Goal: Transaction & Acquisition: Subscribe to service/newsletter

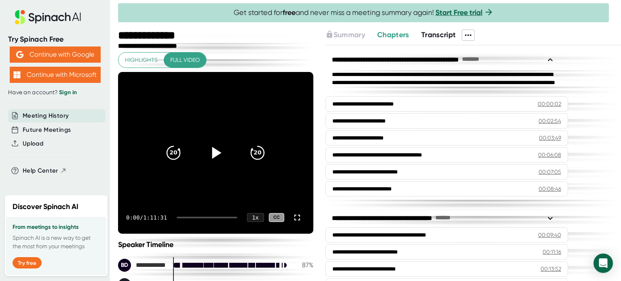
click at [214, 151] on icon at bounding box center [216, 153] width 9 height 12
click at [218, 152] on icon at bounding box center [215, 153] width 20 height 20
click at [468, 33] on icon at bounding box center [469, 35] width 10 height 10
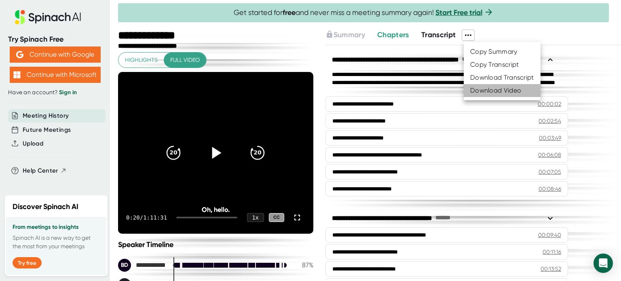
click at [480, 89] on div "Download Video" at bounding box center [495, 91] width 51 height 8
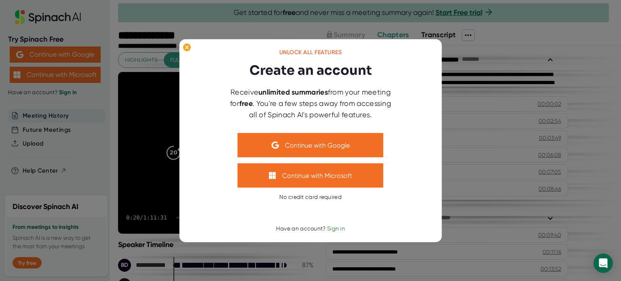
click at [418, 58] on div "Unlock all features Create an account Receive unlimited summaries from your mee…" at bounding box center [310, 141] width 243 height 184
click at [186, 48] on icon at bounding box center [187, 47] width 4 height 4
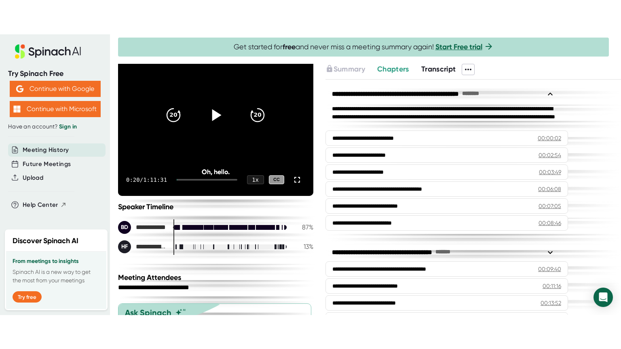
scroll to position [52, 0]
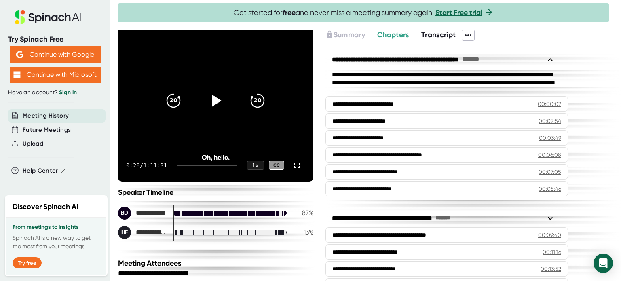
click at [215, 100] on icon at bounding box center [216, 101] width 9 height 12
click at [292, 164] on icon at bounding box center [297, 166] width 10 height 10
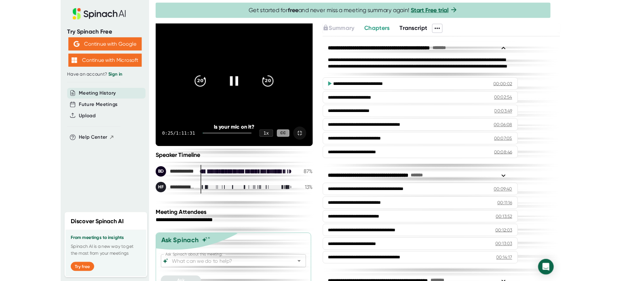
scroll to position [0, 0]
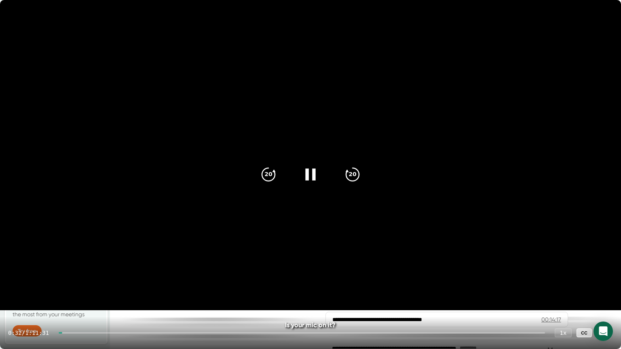
click at [307, 172] on icon at bounding box center [310, 175] width 10 height 12
click at [308, 172] on icon at bounding box center [311, 175] width 9 height 12
click at [605, 281] on icon at bounding box center [605, 333] width 10 height 10
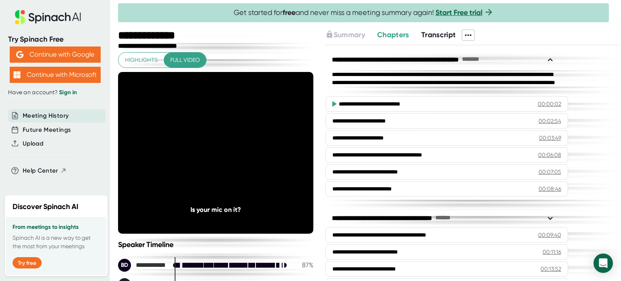
click at [472, 34] on icon at bounding box center [468, 35] width 6 height 2
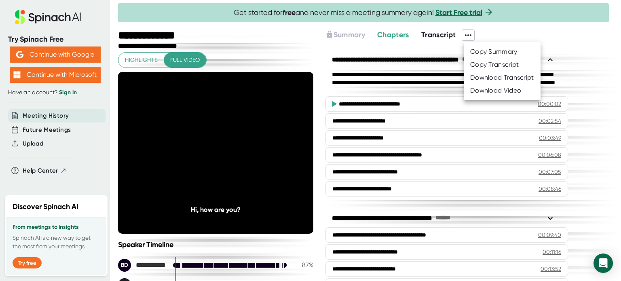
click at [286, 106] on div at bounding box center [310, 140] width 621 height 281
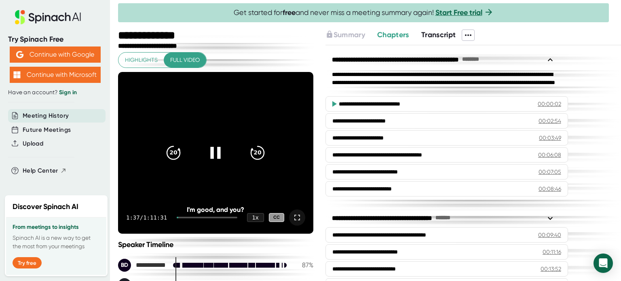
click at [213, 157] on icon at bounding box center [215, 153] width 20 height 20
click at [470, 10] on link "Start Free trial" at bounding box center [459, 12] width 47 height 9
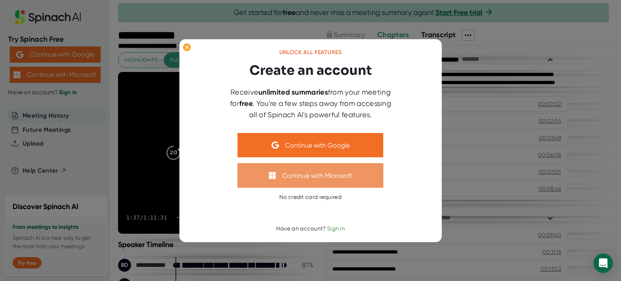
click at [324, 178] on button "Continue with Microsoft" at bounding box center [311, 175] width 146 height 24
